Goal: Task Accomplishment & Management: Use online tool/utility

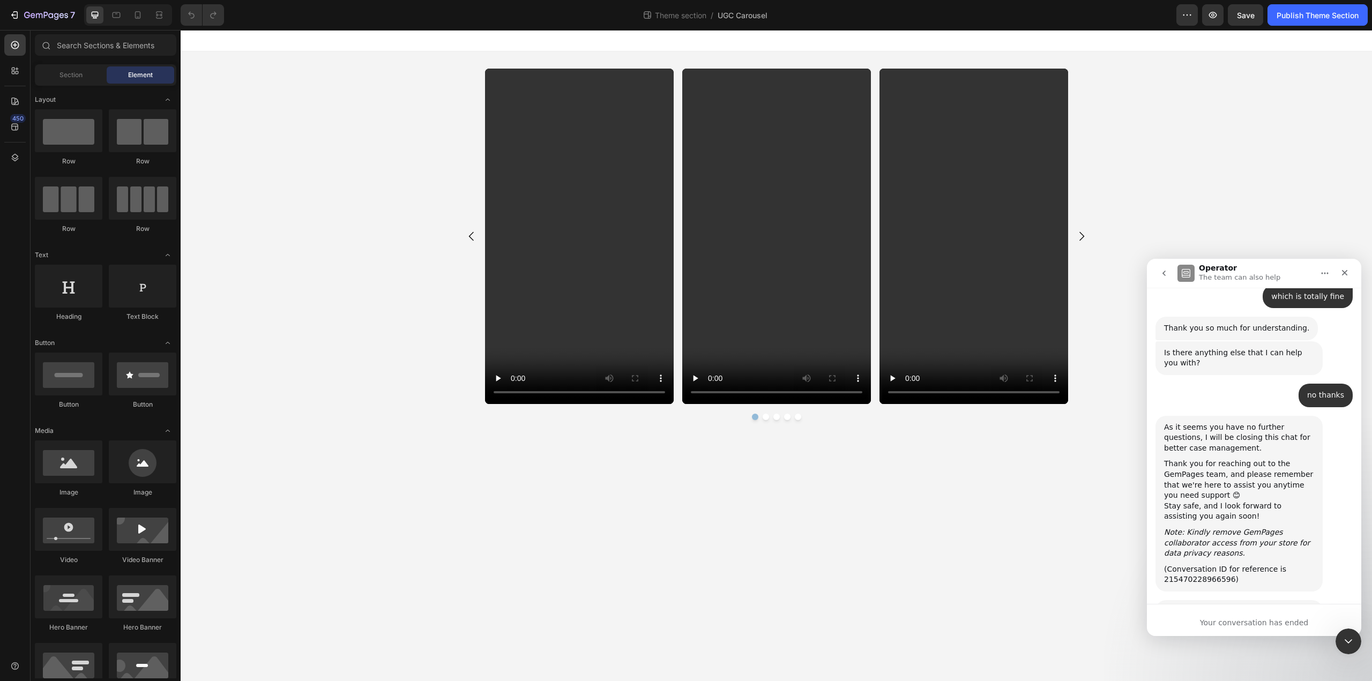
scroll to position [1072, 0]
click at [1352, 275] on div "Close" at bounding box center [1344, 272] width 19 height 19
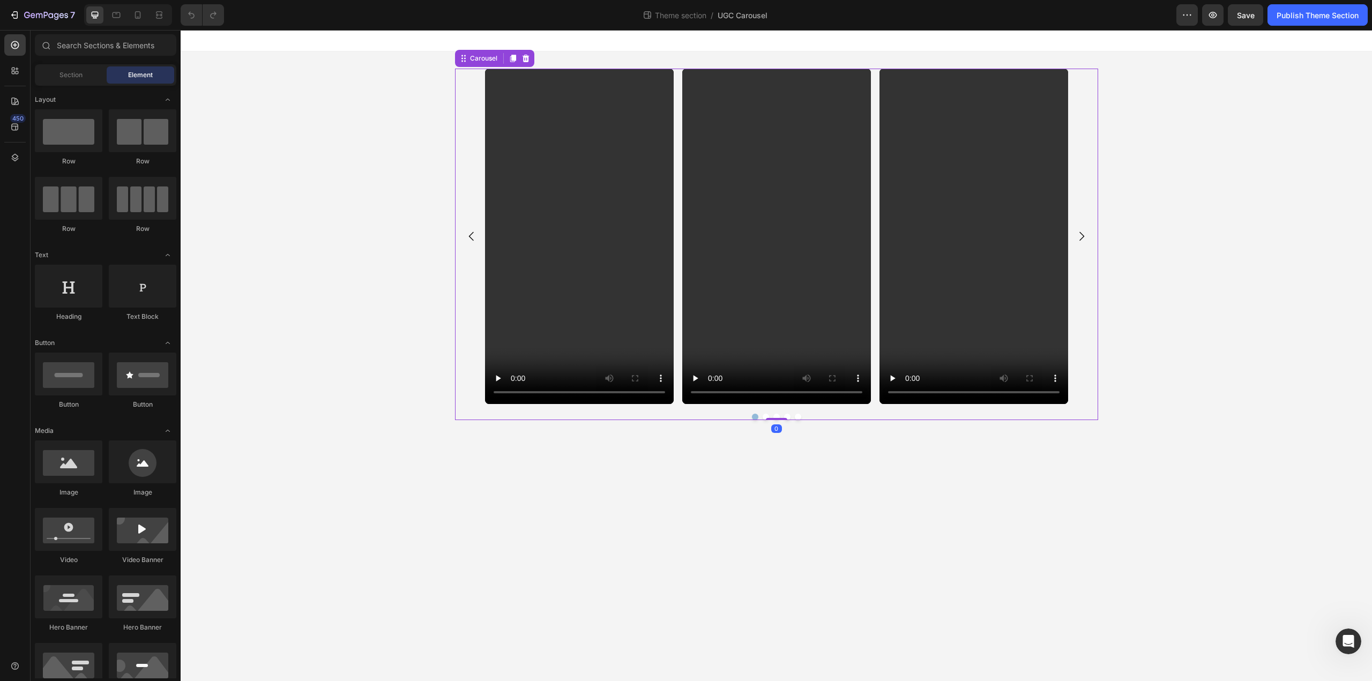
click at [1081, 237] on icon "Carousel Next Arrow" at bounding box center [1081, 236] width 13 height 13
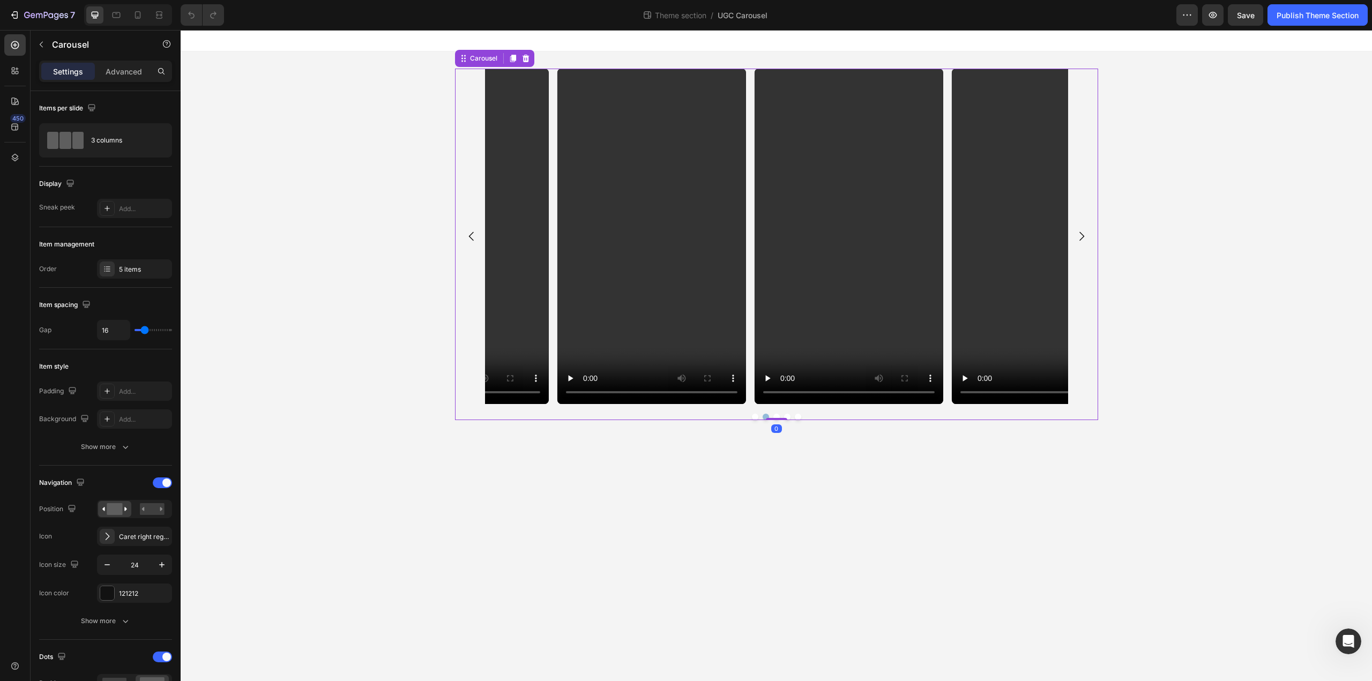
click at [1081, 237] on icon "Carousel Next Arrow" at bounding box center [1081, 236] width 13 height 13
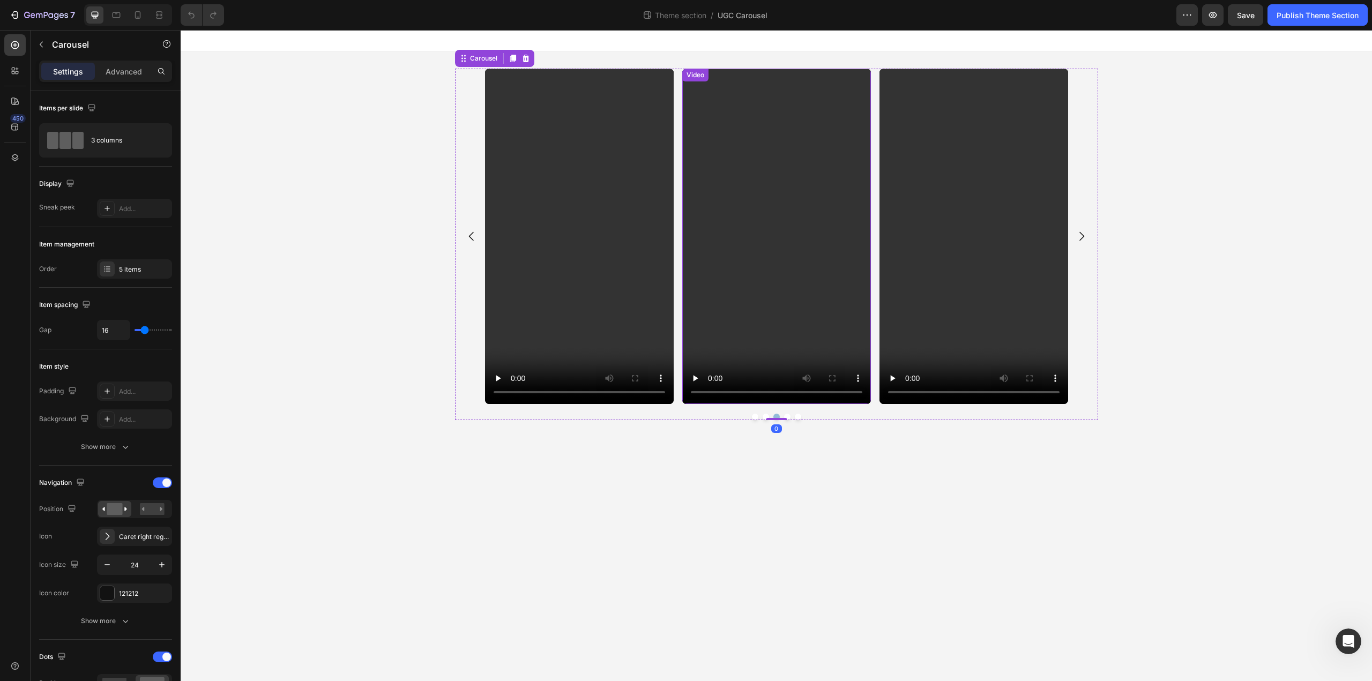
click at [749, 249] on video at bounding box center [776, 236] width 189 height 335
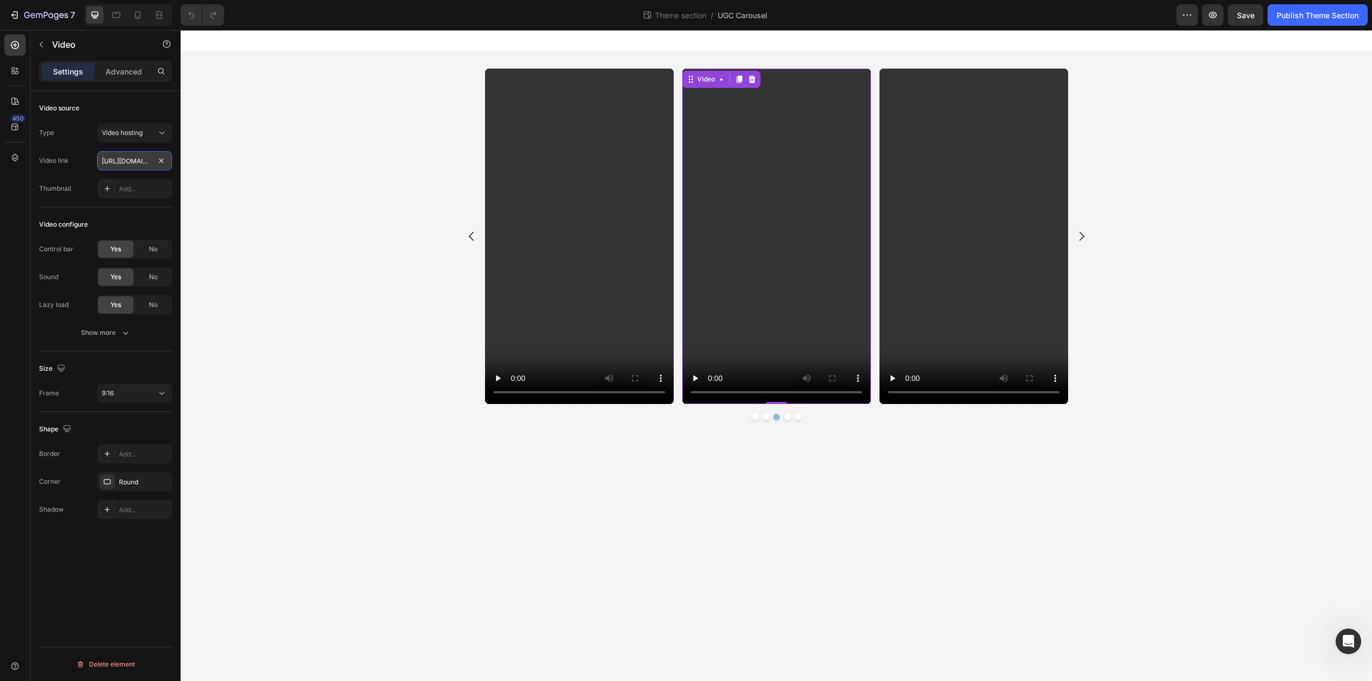
click at [128, 162] on input "[URL][DOMAIN_NAME]" at bounding box center [134, 160] width 75 height 19
drag, startPoint x: 121, startPoint y: 161, endPoint x: 165, endPoint y: 162, distance: 43.4
click at [165, 162] on div "[URL][DOMAIN_NAME]" at bounding box center [134, 160] width 75 height 19
click at [104, 320] on div "Control bar Yes No Sound Yes No Lazy load Yes No Show more" at bounding box center [105, 291] width 133 height 103
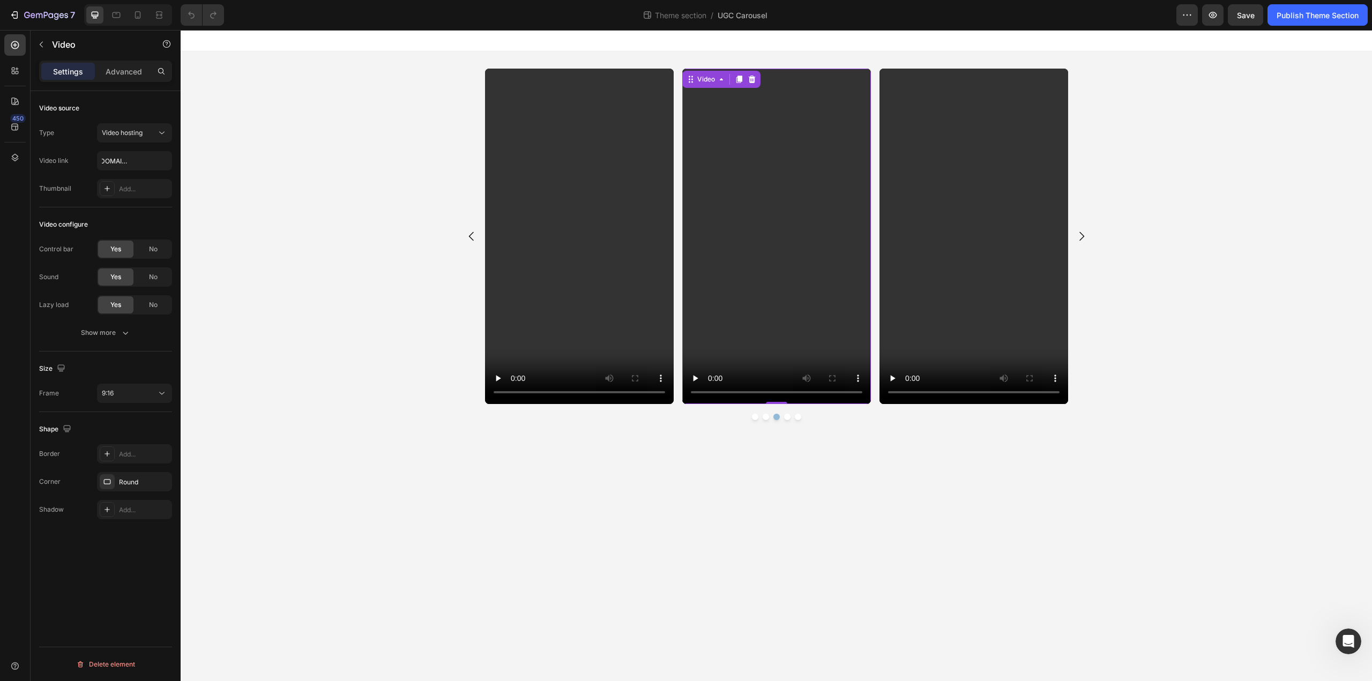
scroll to position [0, 0]
click at [100, 332] on div "Show more" at bounding box center [106, 332] width 50 height 11
click at [745, 281] on video at bounding box center [776, 236] width 189 height 335
click at [121, 160] on input "[URL][DOMAIN_NAME]" at bounding box center [134, 160] width 75 height 19
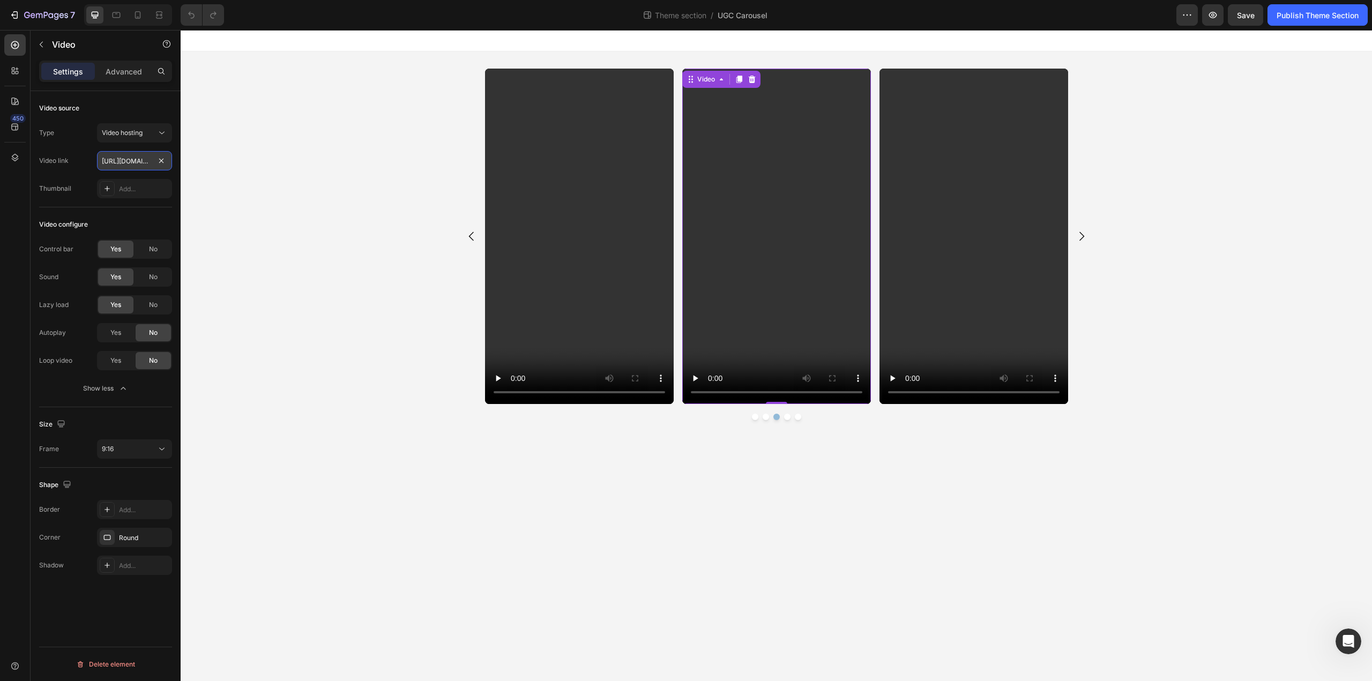
click at [121, 160] on input "[URL][DOMAIN_NAME]" at bounding box center [134, 160] width 75 height 19
click at [601, 229] on video at bounding box center [579, 236] width 189 height 335
click at [137, 165] on input "[URL][DOMAIN_NAME]" at bounding box center [134, 160] width 75 height 19
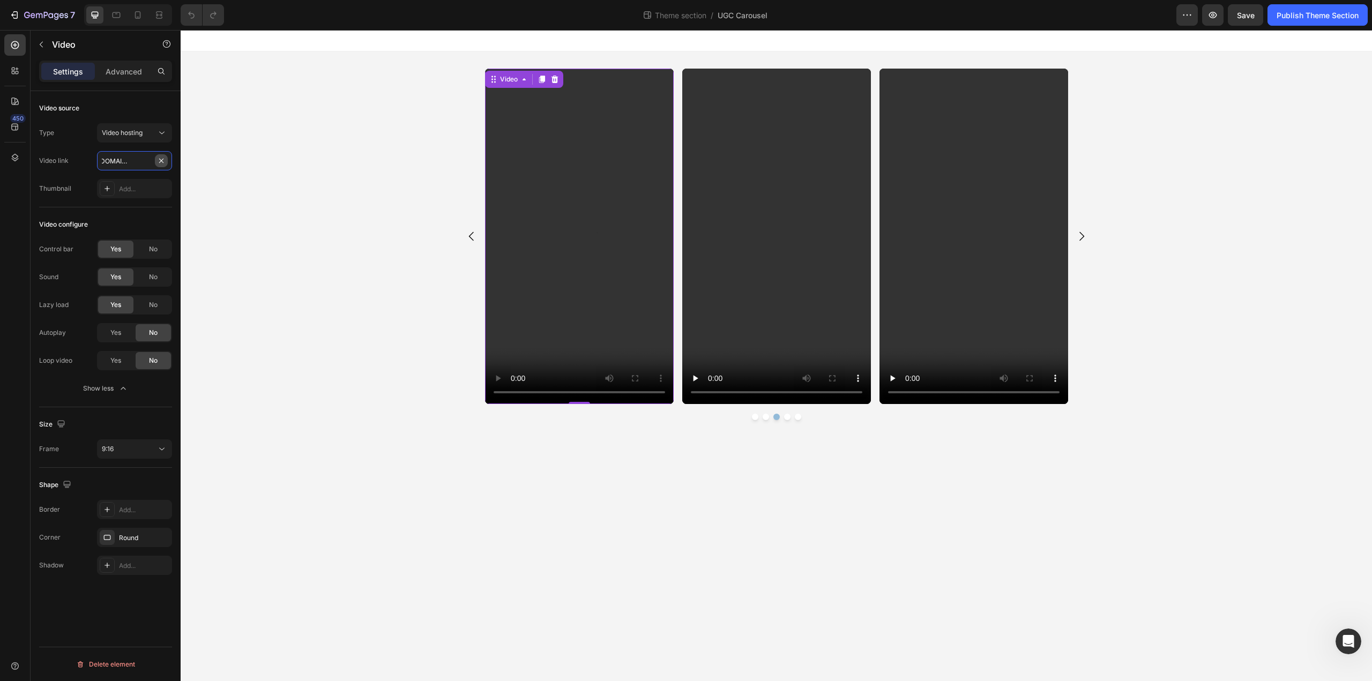
drag, startPoint x: 131, startPoint y: 161, endPoint x: 158, endPoint y: 162, distance: 26.8
click at [158, 162] on div "[URL][DOMAIN_NAME]" at bounding box center [134, 160] width 75 height 19
click at [136, 162] on input "[URL][DOMAIN_NAME]" at bounding box center [134, 160] width 75 height 19
click at [130, 160] on input "[URL][DOMAIN_NAME]" at bounding box center [134, 160] width 75 height 19
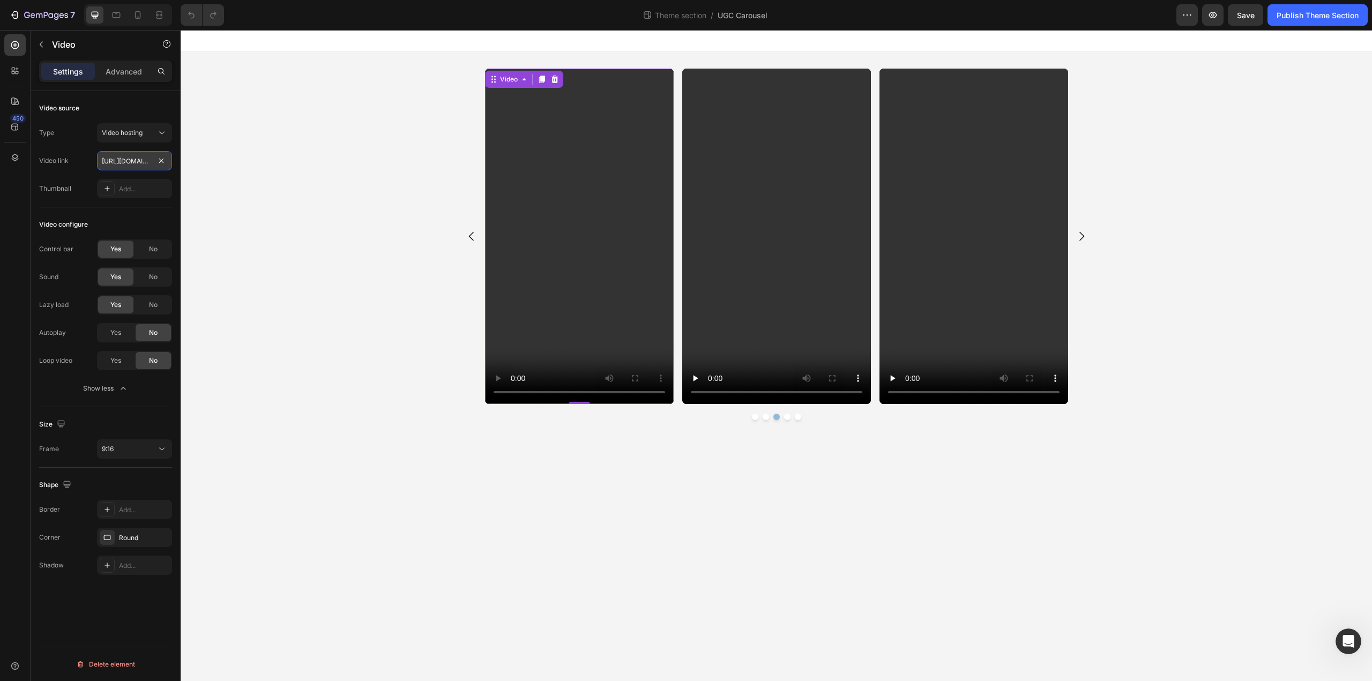
click at [122, 160] on input "[URL][DOMAIN_NAME]" at bounding box center [134, 160] width 75 height 19
drag, startPoint x: 128, startPoint y: 160, endPoint x: 173, endPoint y: 162, distance: 45.1
click at [173, 162] on div "Video source Type Video hosting Video link [URL][DOMAIN_NAME] Thumbnail Add... …" at bounding box center [106, 401] width 150 height 621
click at [466, 236] on icon "Carousel Back Arrow" at bounding box center [471, 236] width 13 height 13
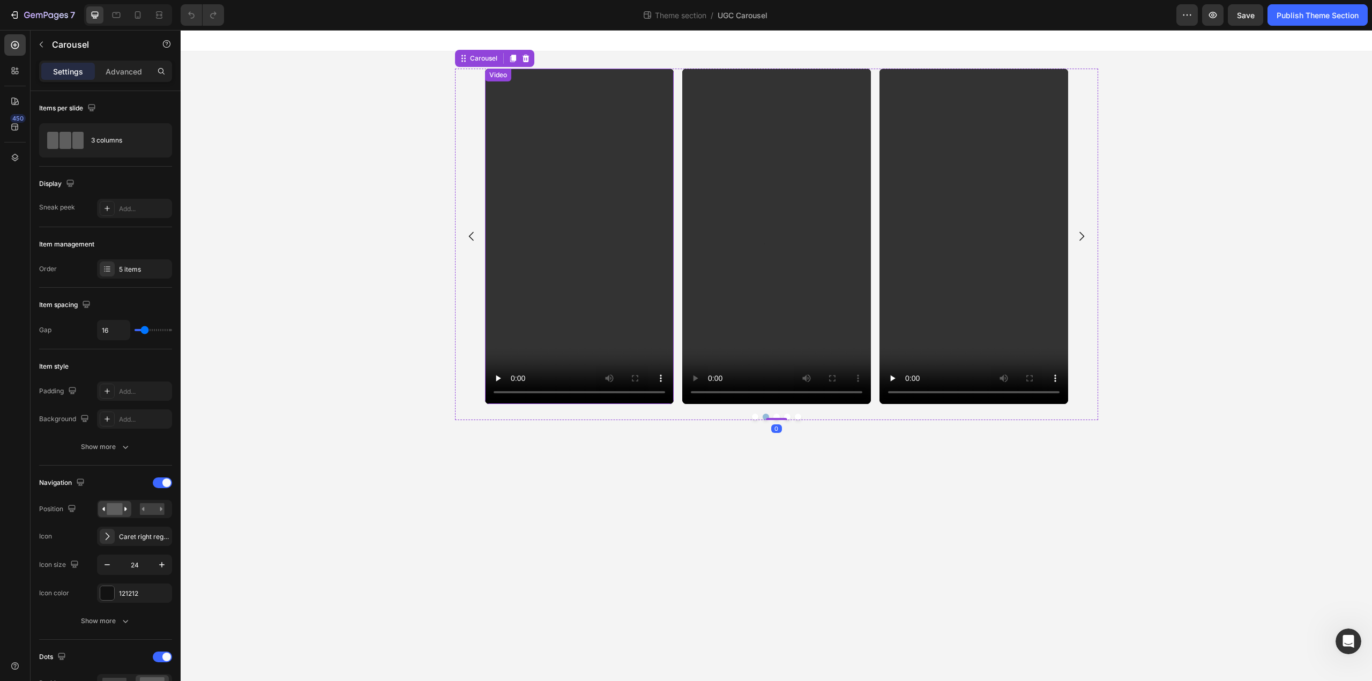
click at [624, 228] on video at bounding box center [579, 236] width 189 height 335
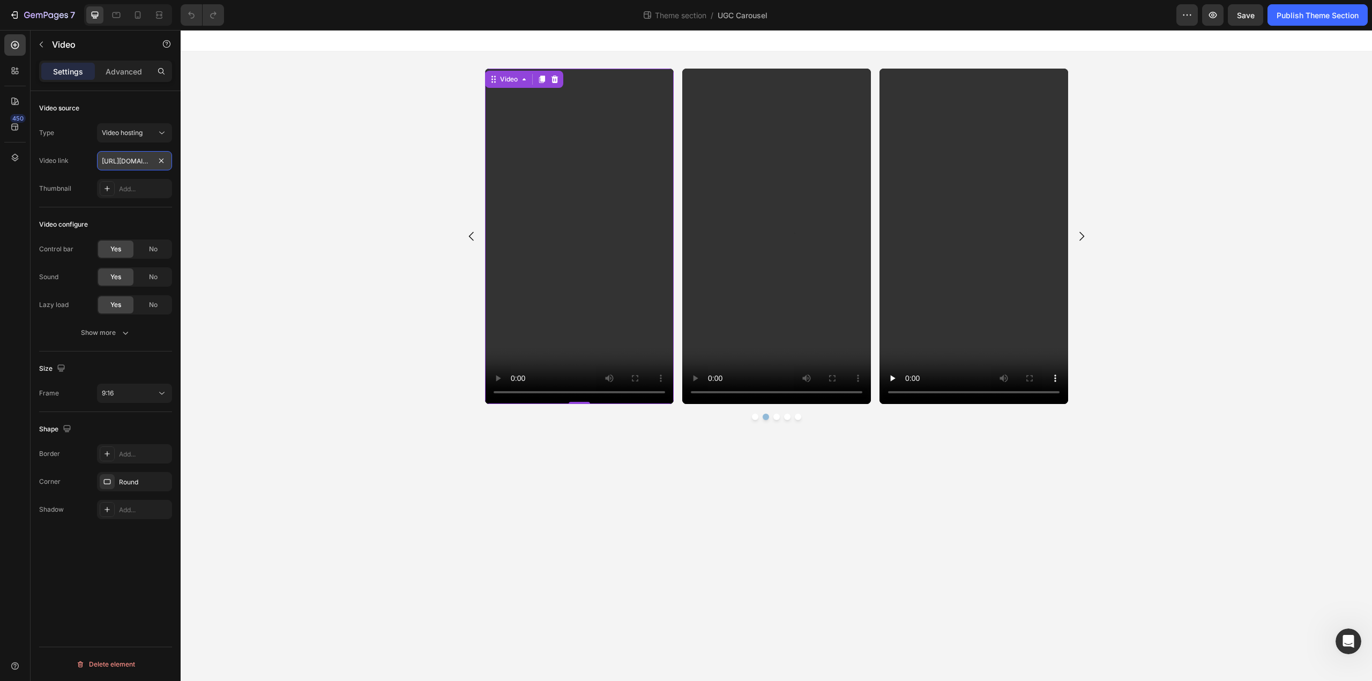
click at [138, 165] on input "[URL][DOMAIN_NAME]" at bounding box center [134, 160] width 75 height 19
click at [136, 163] on input "[URL][DOMAIN_NAME]" at bounding box center [134, 160] width 75 height 19
drag, startPoint x: 136, startPoint y: 163, endPoint x: 156, endPoint y: 164, distance: 20.4
click at [156, 164] on div "[URL][DOMAIN_NAME]" at bounding box center [134, 160] width 75 height 19
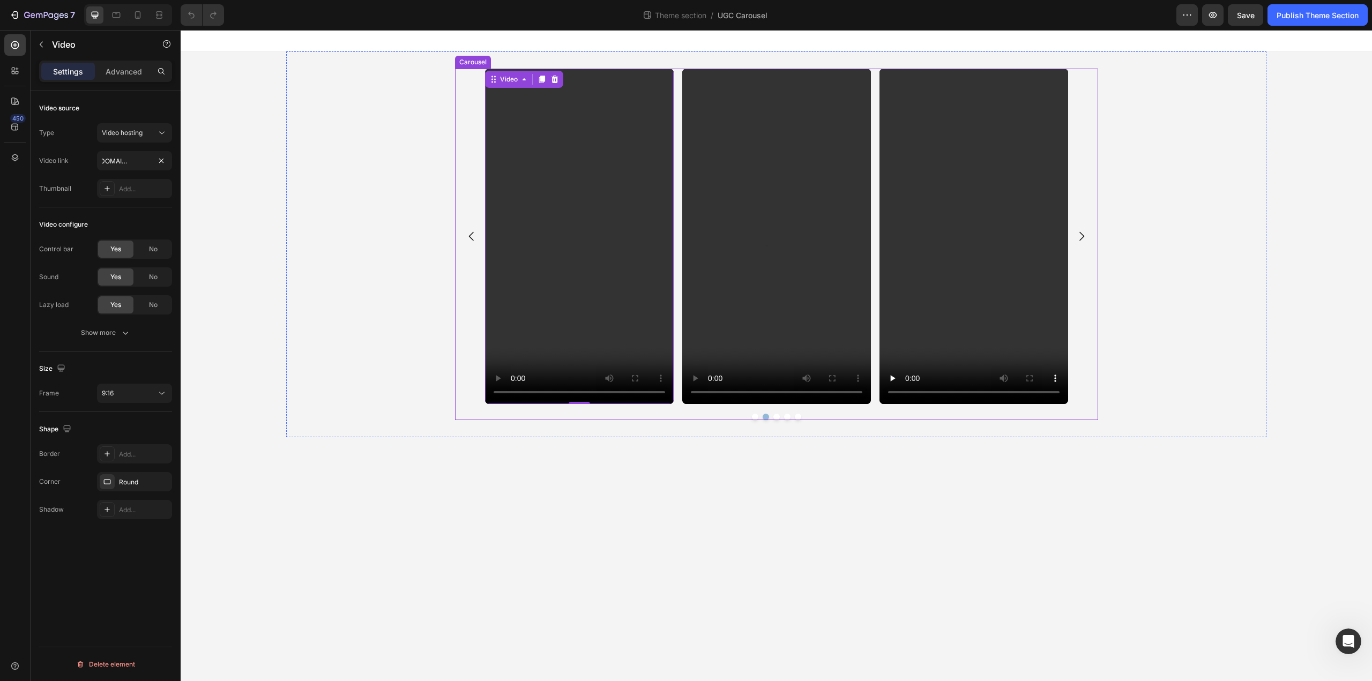
click at [468, 236] on icon "Carousel Back Arrow" at bounding box center [471, 236] width 13 height 13
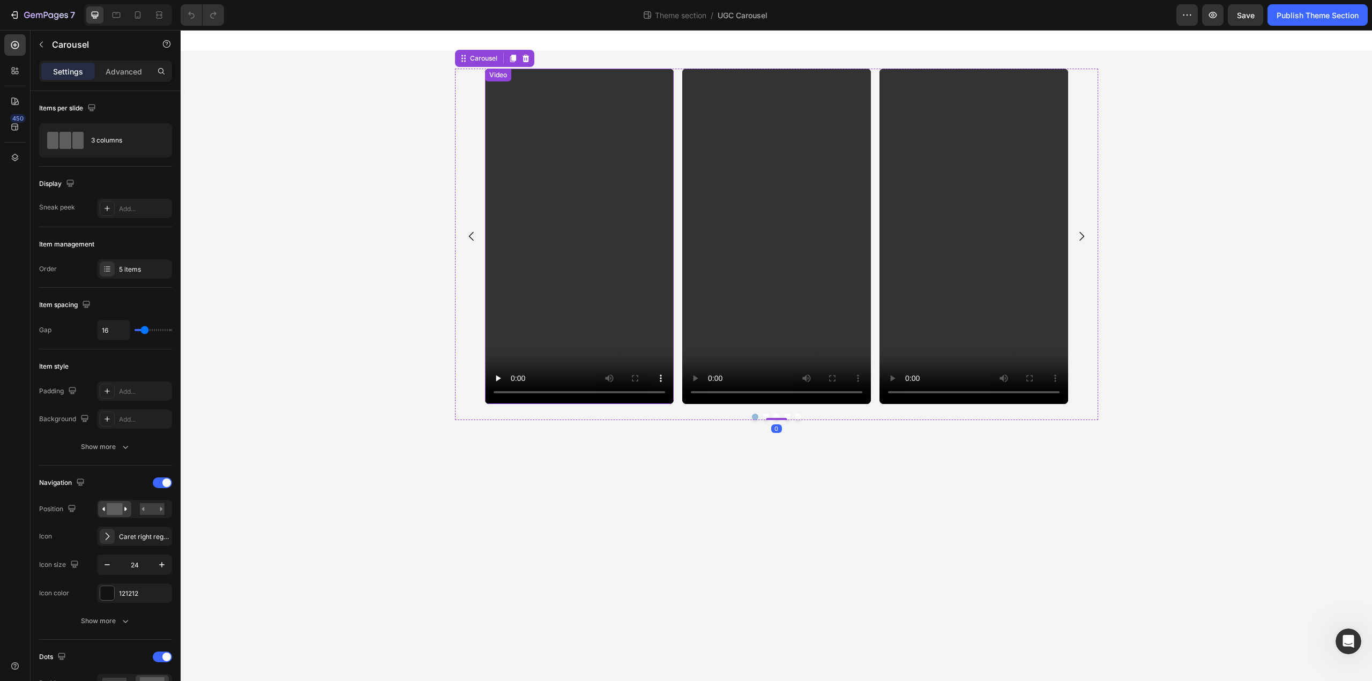
click at [586, 238] on video at bounding box center [579, 236] width 189 height 335
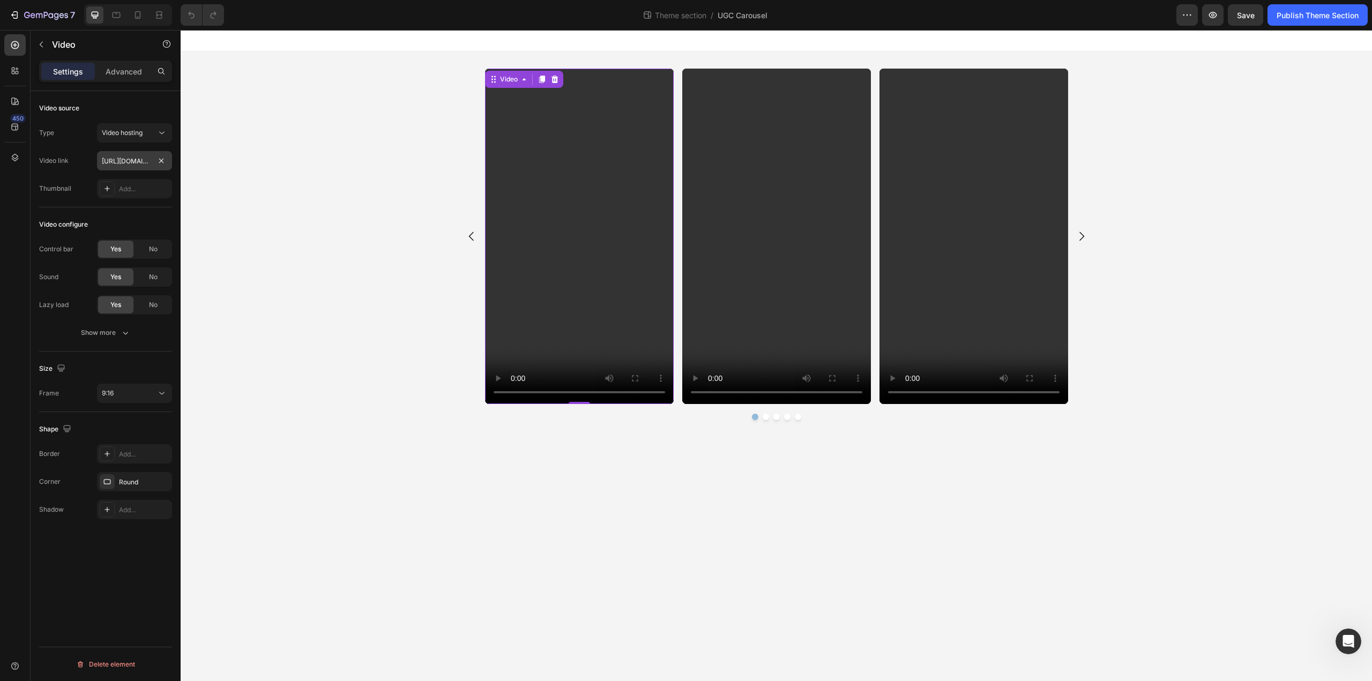
click at [133, 160] on input "[URL][DOMAIN_NAME]" at bounding box center [134, 160] width 75 height 19
click at [128, 161] on input "[URL][DOMAIN_NAME]" at bounding box center [134, 160] width 75 height 19
drag, startPoint x: 128, startPoint y: 161, endPoint x: 163, endPoint y: 161, distance: 35.4
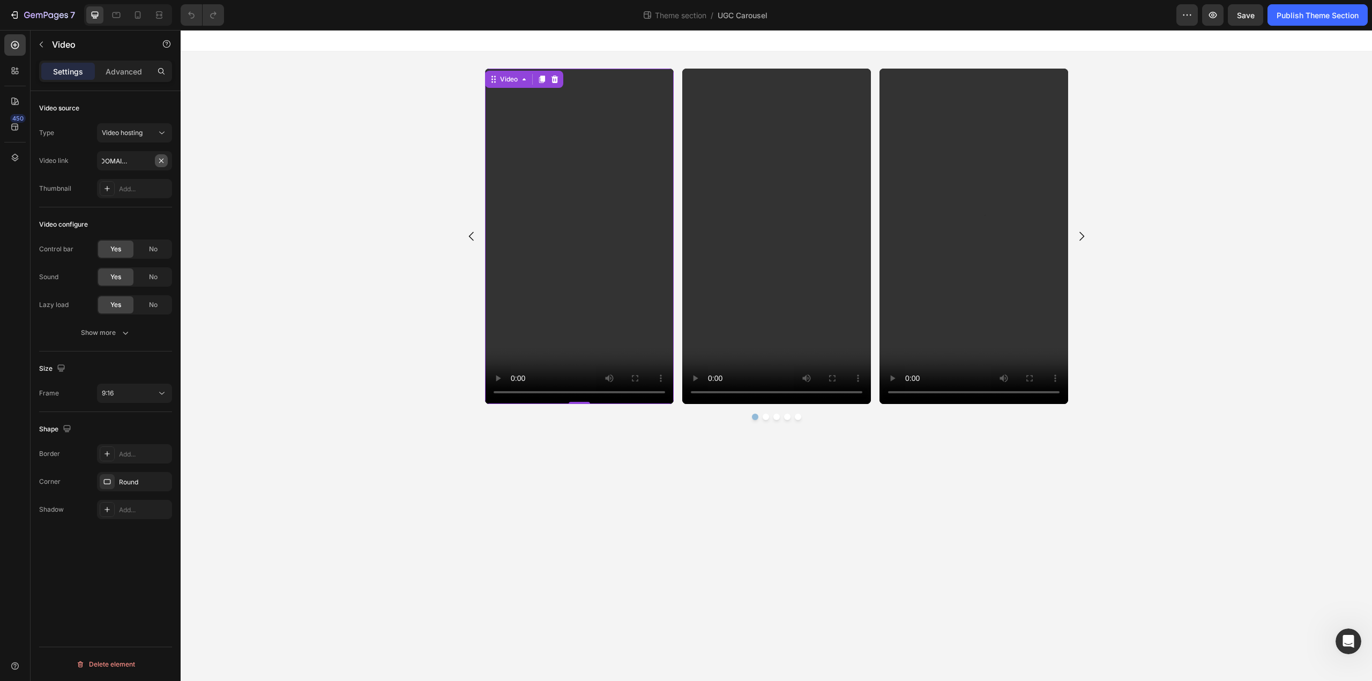
click at [163, 161] on div "[URL][DOMAIN_NAME]" at bounding box center [134, 160] width 75 height 19
click at [581, 216] on video at bounding box center [579, 236] width 189 height 335
click at [138, 157] on input "[URL][DOMAIN_NAME]" at bounding box center [134, 160] width 75 height 19
click at [135, 159] on input "[URL][DOMAIN_NAME]" at bounding box center [134, 160] width 75 height 19
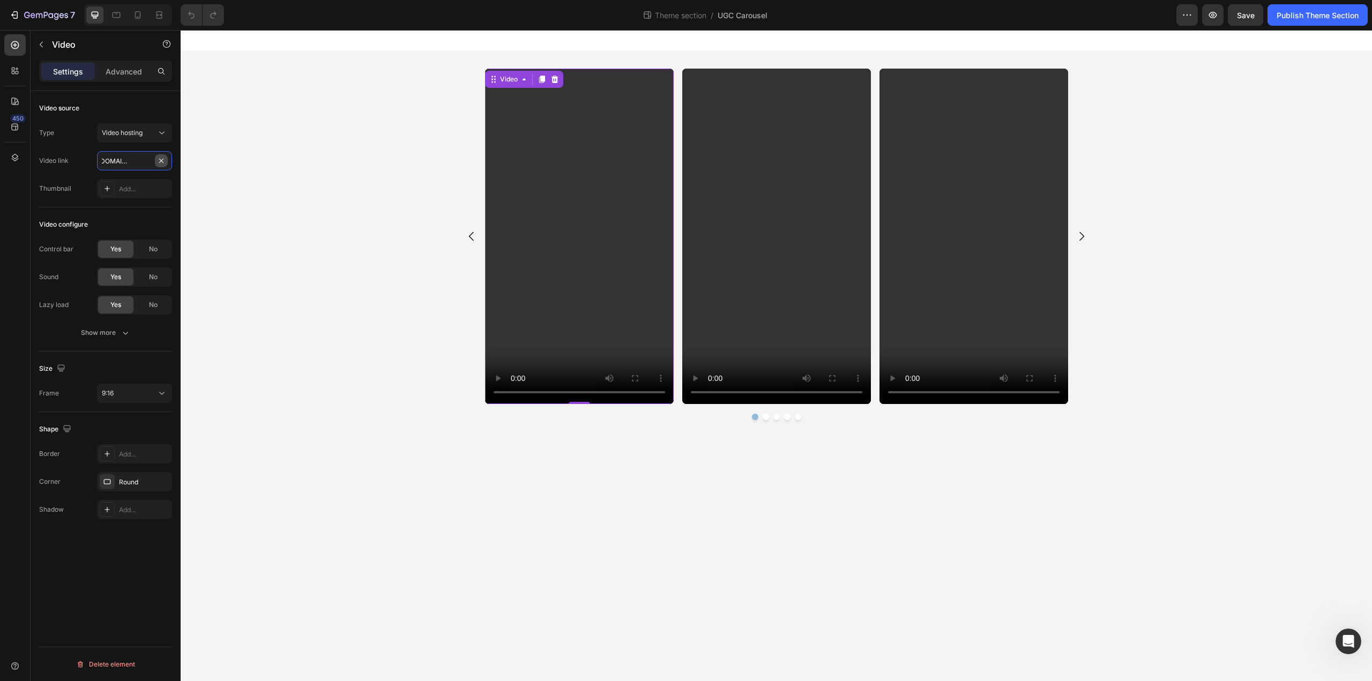
scroll to position [0, 203]
drag, startPoint x: 135, startPoint y: 159, endPoint x: 160, endPoint y: 160, distance: 25.7
click at [160, 160] on div "[URL][DOMAIN_NAME]" at bounding box center [134, 160] width 75 height 19
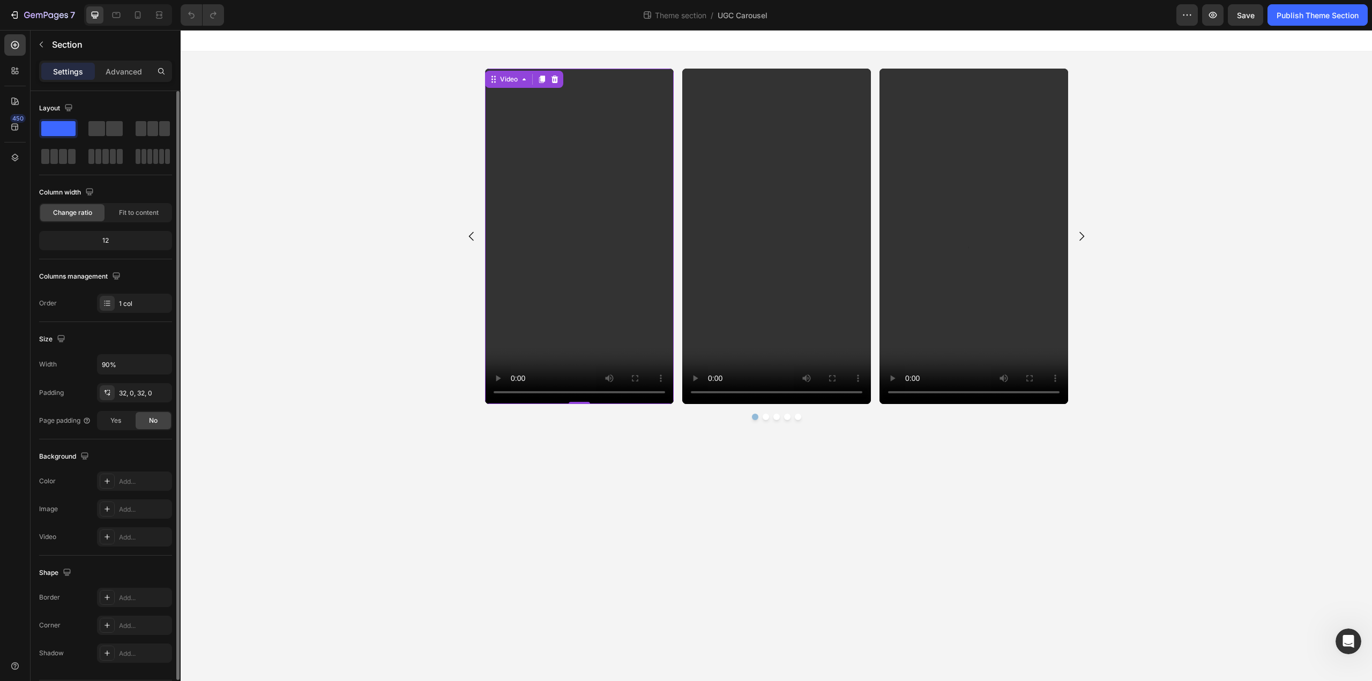
click at [328, 188] on div "Video 0 Video Video Video Video [GEOGRAPHIC_DATA]" at bounding box center [776, 245] width 980 height 352
click at [1084, 233] on icon "Carousel Next Arrow" at bounding box center [1081, 236] width 13 height 13
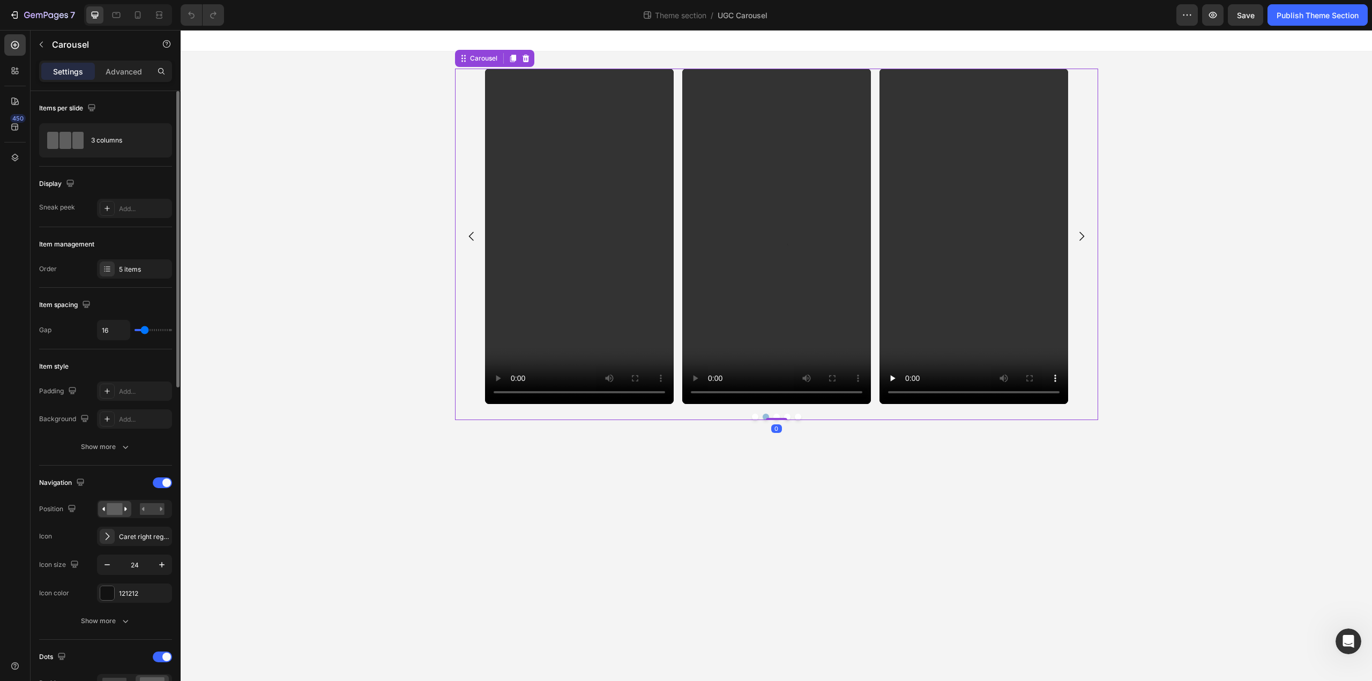
click at [1083, 233] on icon "Carousel Next Arrow" at bounding box center [1081, 236] width 13 height 13
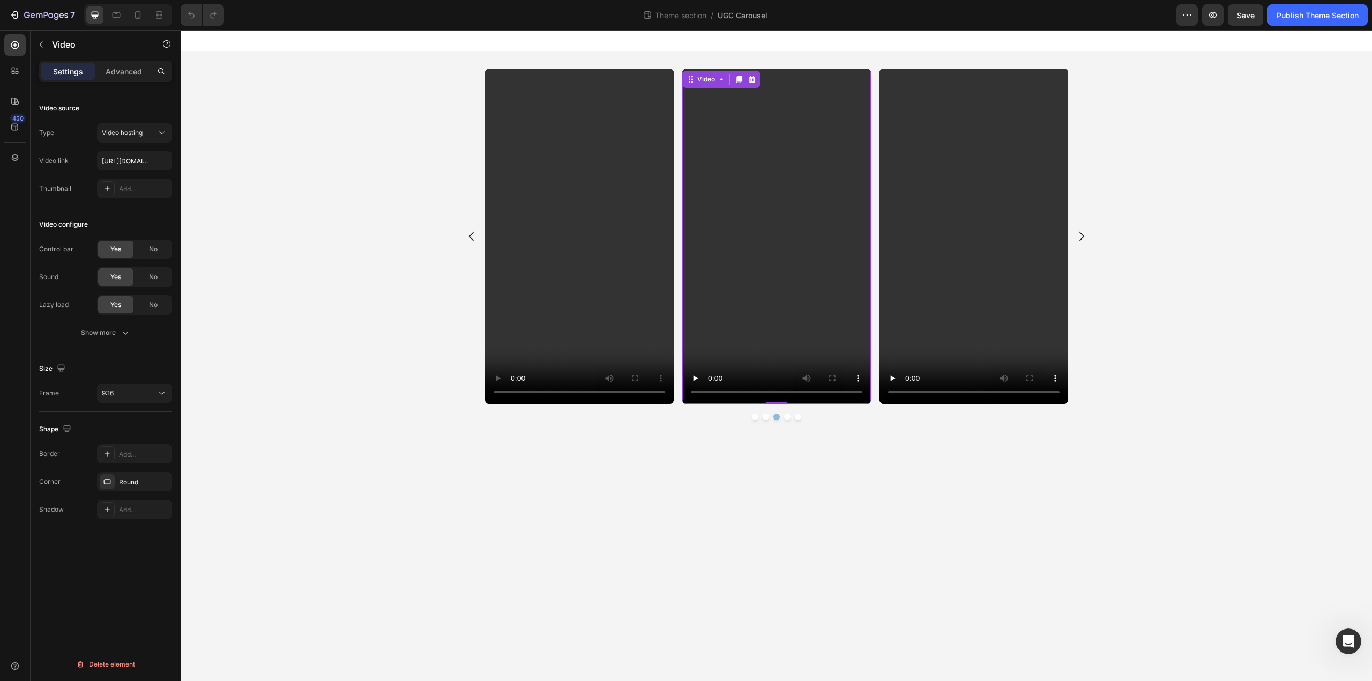
click at [767, 287] on video at bounding box center [776, 236] width 189 height 335
click at [119, 158] on input "[URL][DOMAIN_NAME]" at bounding box center [134, 160] width 75 height 19
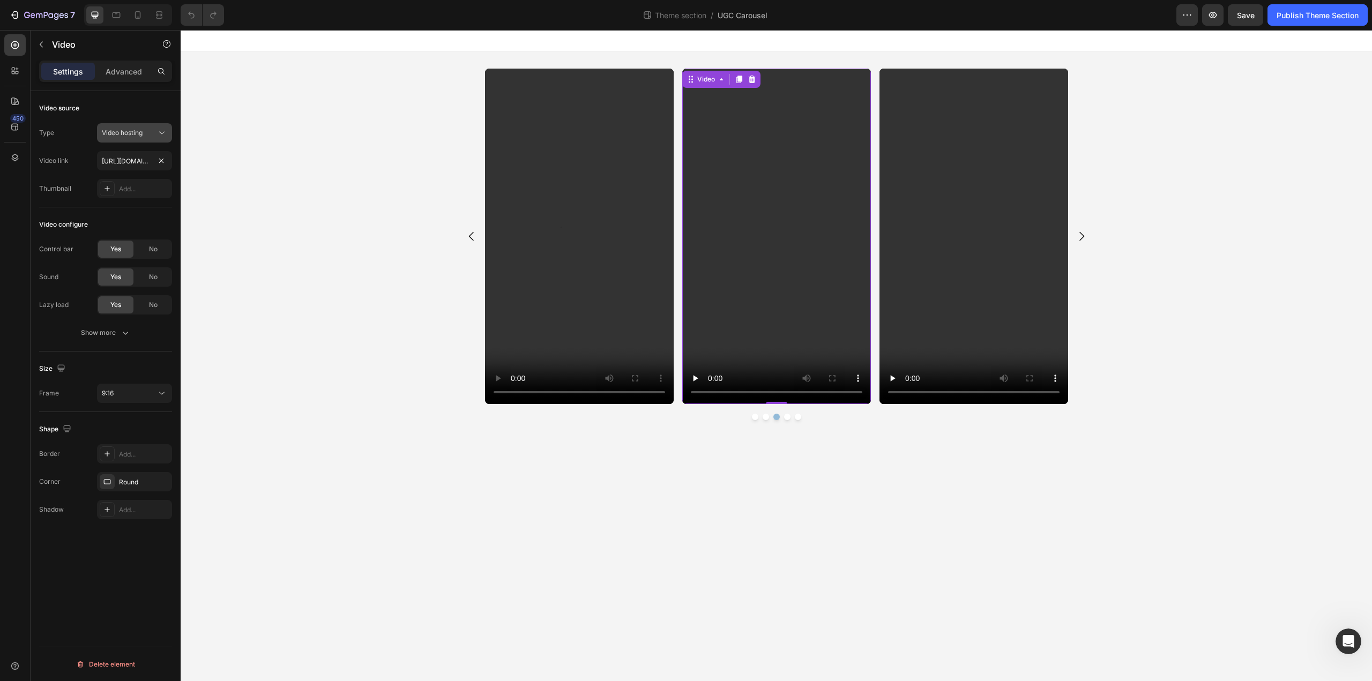
click at [123, 135] on span "Video hosting" at bounding box center [122, 133] width 41 height 8
click at [771, 211] on video at bounding box center [776, 236] width 189 height 335
drag, startPoint x: 755, startPoint y: 272, endPoint x: 351, endPoint y: 279, distance: 404.1
click at [755, 272] on video at bounding box center [776, 236] width 189 height 335
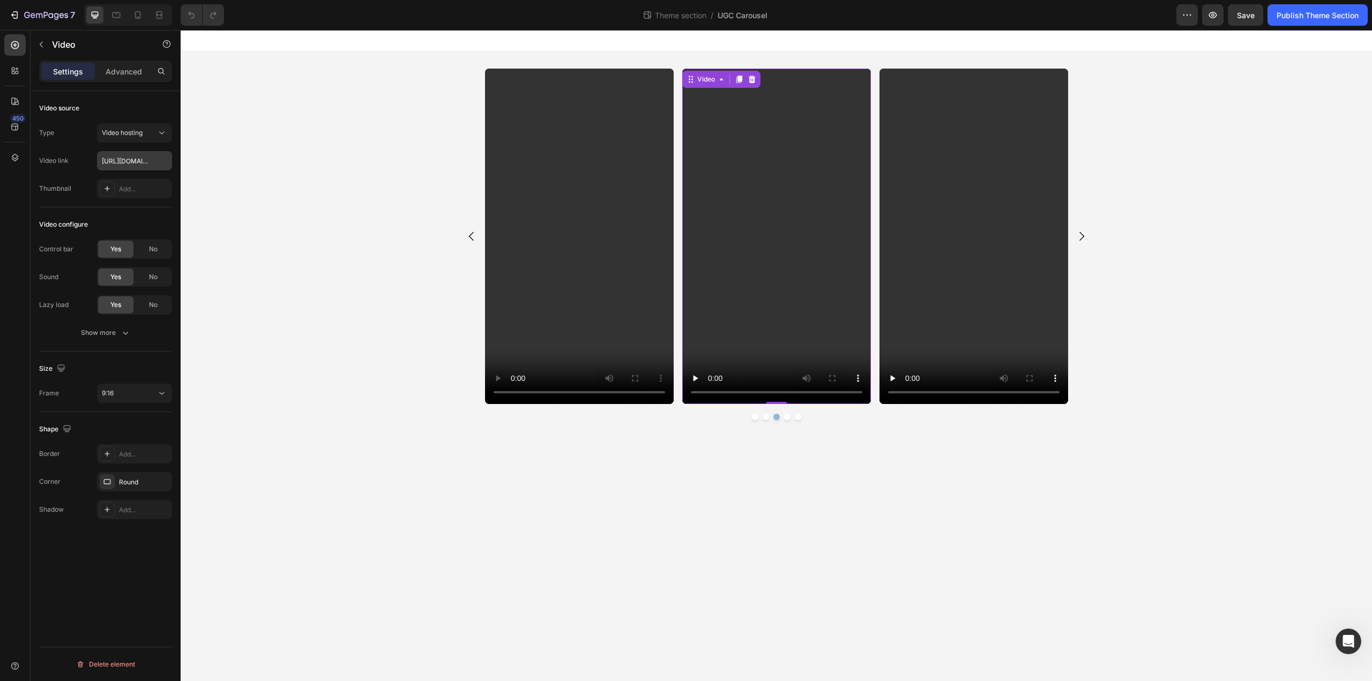
click at [107, 158] on input "[URL][DOMAIN_NAME]" at bounding box center [134, 160] width 75 height 19
type input "[URL][DOMAIN_NAME]"
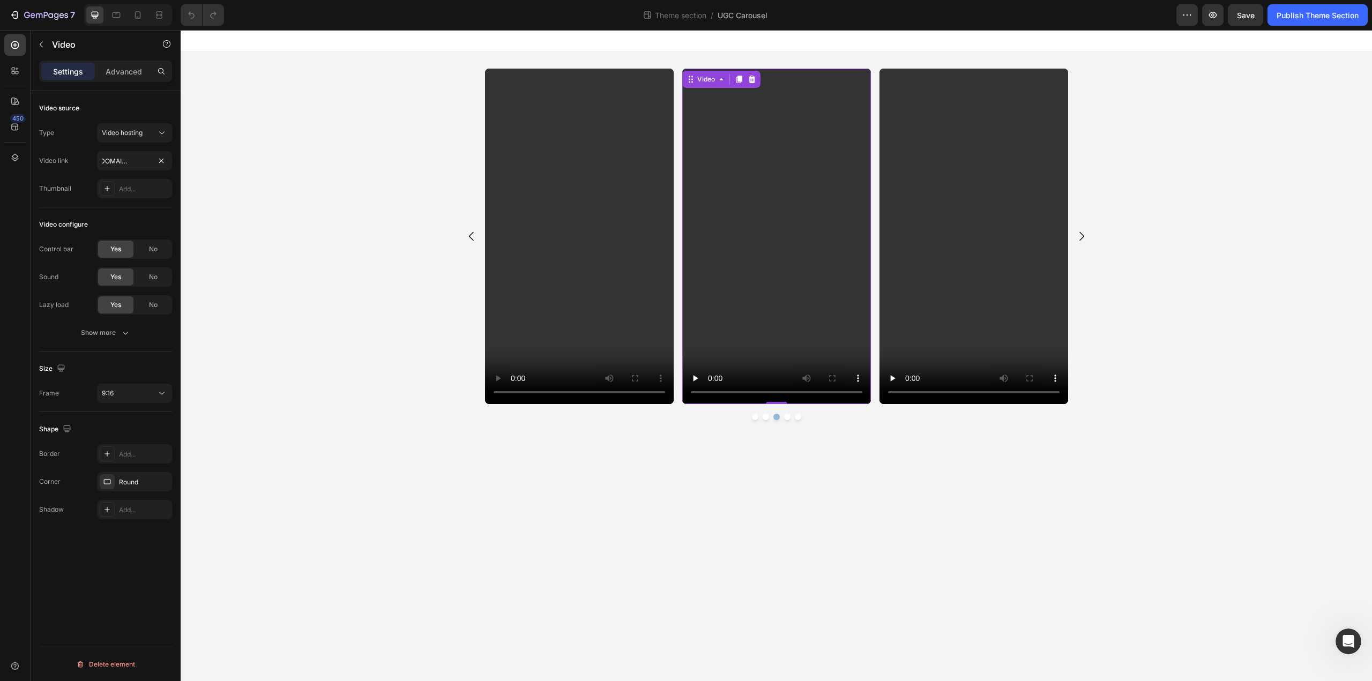
scroll to position [0, 0]
click at [1059, 219] on video at bounding box center [973, 236] width 189 height 335
click at [994, 223] on video at bounding box center [973, 236] width 189 height 335
click at [109, 165] on input "[URL][DOMAIN_NAME]" at bounding box center [134, 160] width 75 height 19
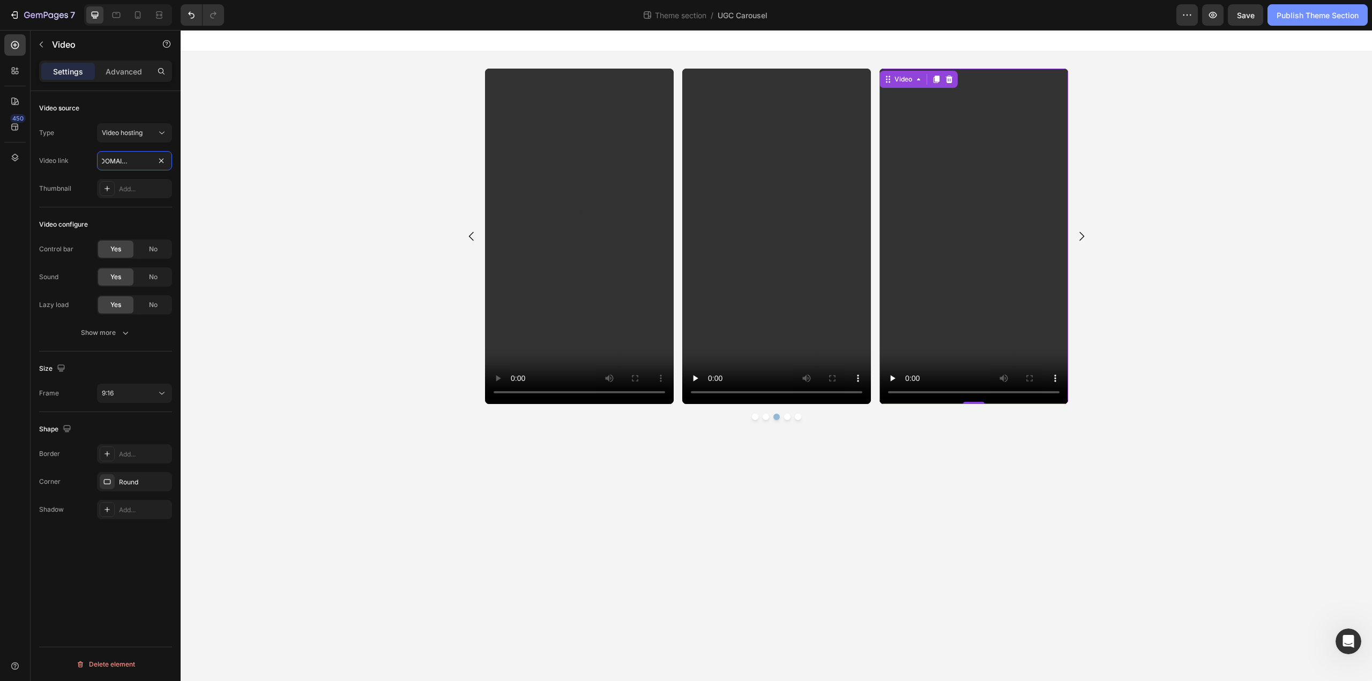
type input "[URL][DOMAIN_NAME]"
click at [1318, 18] on div "Publish Theme Section" at bounding box center [1317, 15] width 82 height 11
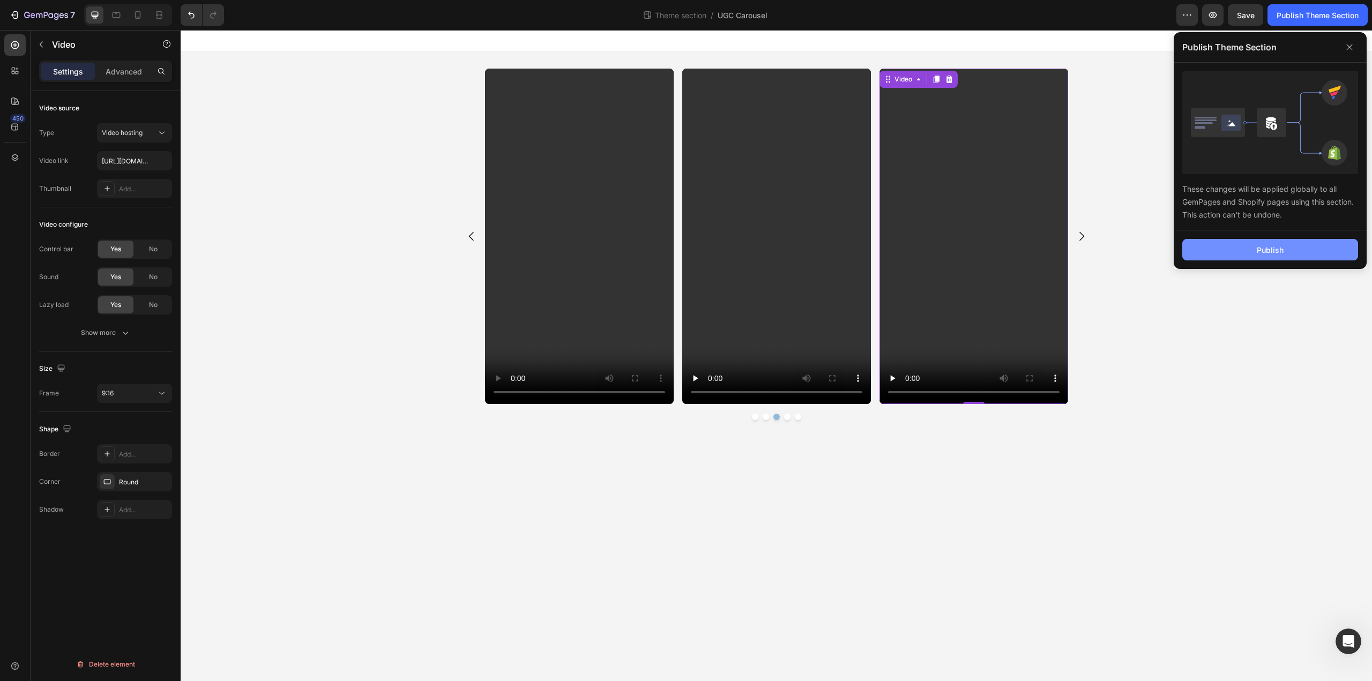
click at [1264, 259] on button "Publish" at bounding box center [1270, 249] width 176 height 21
